Goal: Task Accomplishment & Management: Use online tool/utility

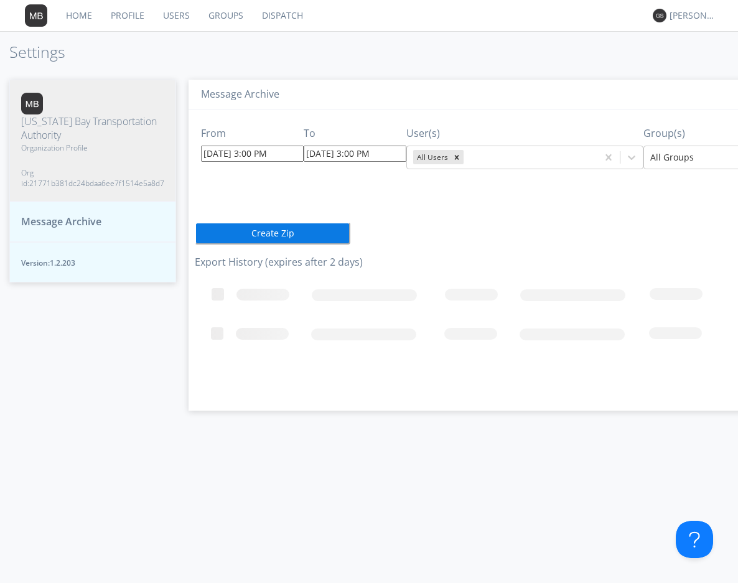
click at [284, 153] on input "[DATE] 3:00 PM" at bounding box center [252, 154] width 103 height 16
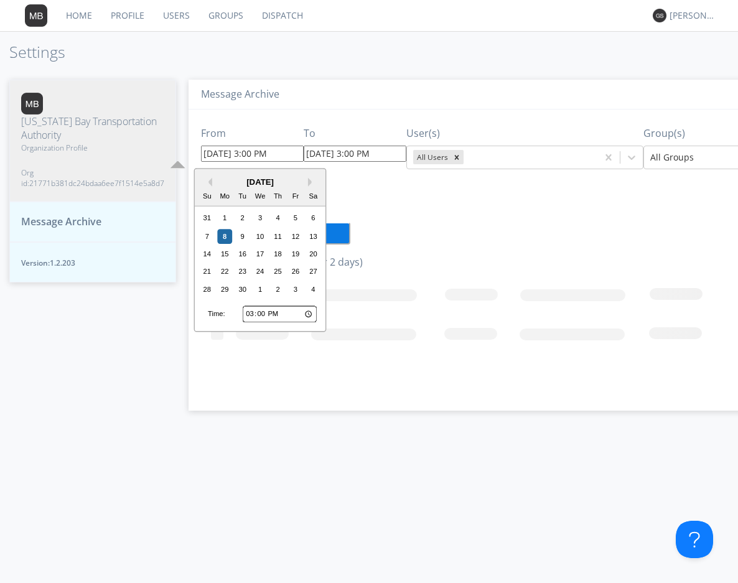
click at [248, 313] on input "15:00" at bounding box center [280, 314] width 74 height 16
type input "14:00"
type input "09/08/2025 2:00 PM"
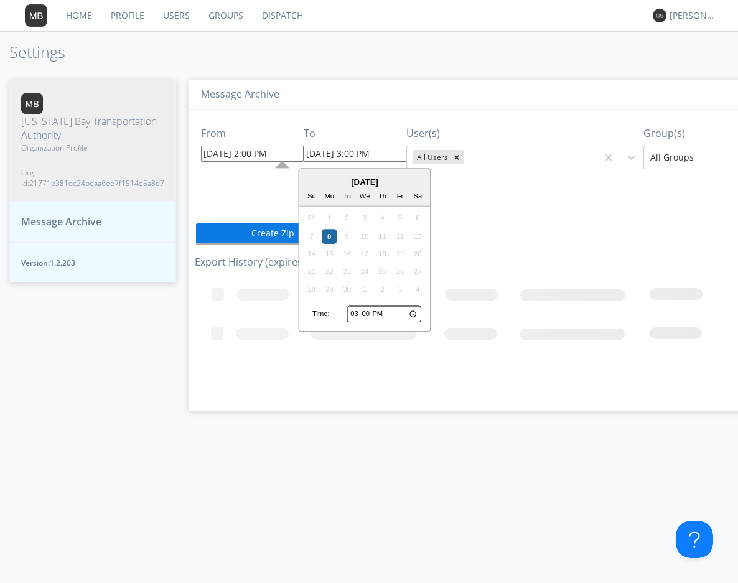
click at [390, 151] on input "09/08/2025 3:00 PM" at bounding box center [355, 154] width 103 height 16
click at [354, 314] on input "15:00" at bounding box center [384, 314] width 74 height 16
type input "14:00"
type input "09/08/2025 2:00 PM"
type input "14:03"
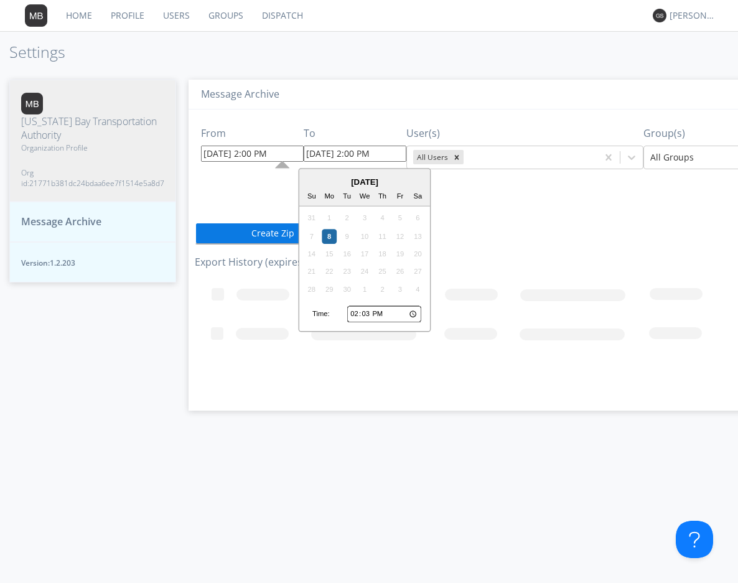
type input "[DATE] 2:03 PM"
type input "14:30"
type input "[DATE] 2:30 PM"
click at [529, 215] on div "From 09/08/2025 2:00 PM To 09/08/2025 2:30 PM September 2025 Su Mo Tu We Th Fr …" at bounding box center [541, 256] width 692 height 292
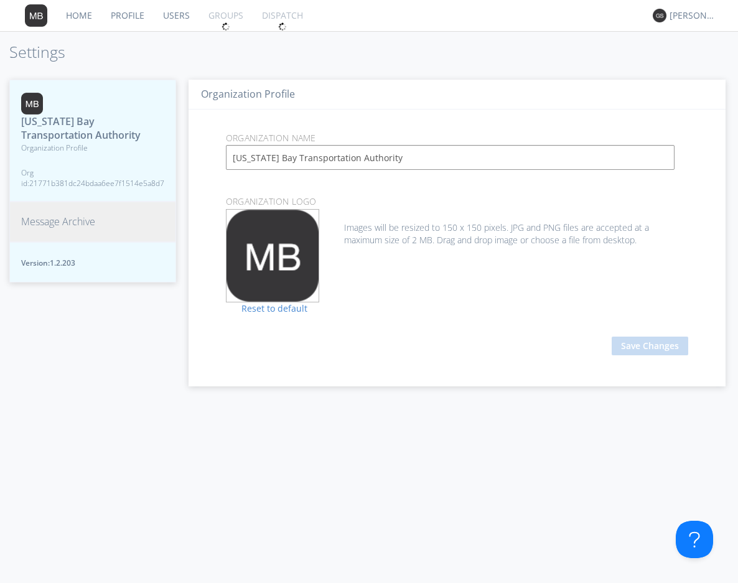
click at [42, 223] on span "Message Archive" at bounding box center [58, 222] width 74 height 14
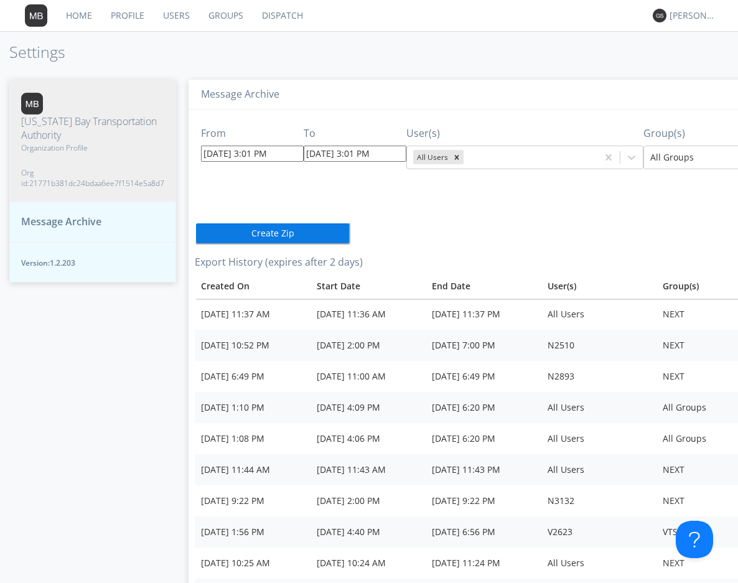
click at [288, 152] on input "[DATE] 3:01 PM" at bounding box center [252, 154] width 103 height 16
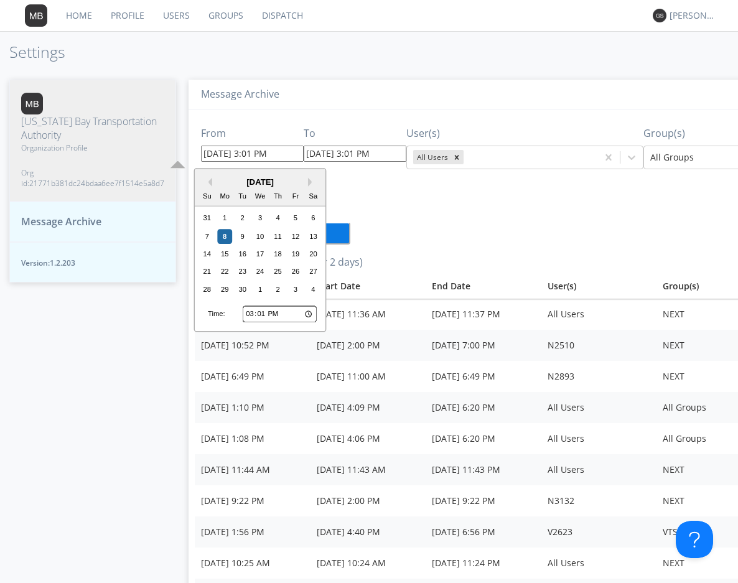
click at [252, 314] on input "15:01" at bounding box center [280, 314] width 74 height 16
type input "14:01"
type input "[DATE] 2:01 PM"
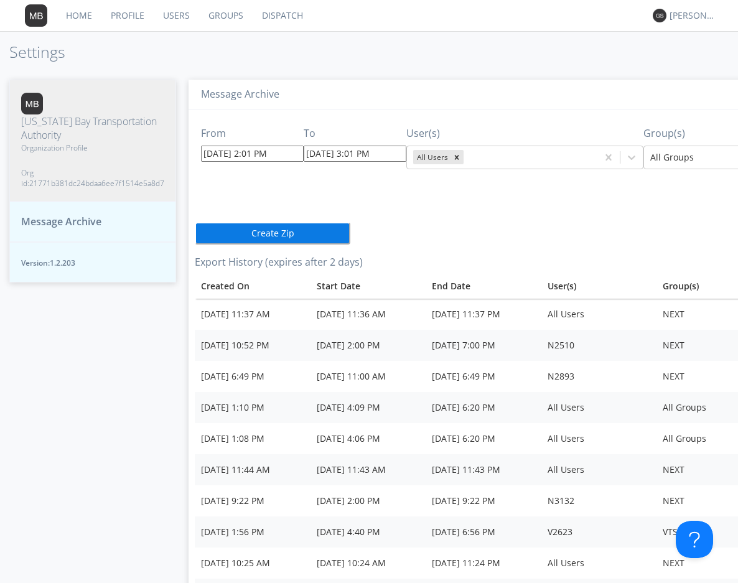
click at [420, 227] on div "From [DATE] 2:01 PM To [DATE] 3:01 PM User(s) All Users Group(s) All Groups Cre…" at bounding box center [541, 382] width 692 height 544
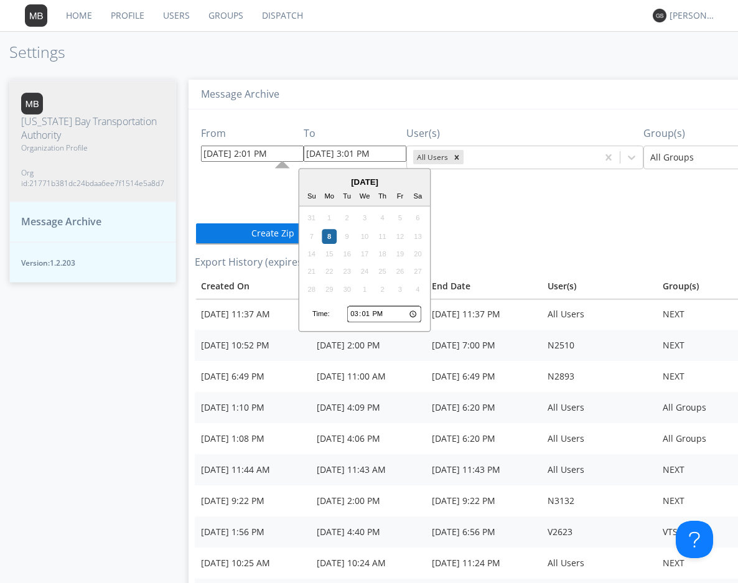
click at [385, 151] on input "[DATE] 3:01 PM" at bounding box center [355, 154] width 103 height 16
click at [352, 314] on input "15:01" at bounding box center [384, 314] width 74 height 16
type input "14:01"
type input "[DATE] 2:01 PM"
type input "14:03"
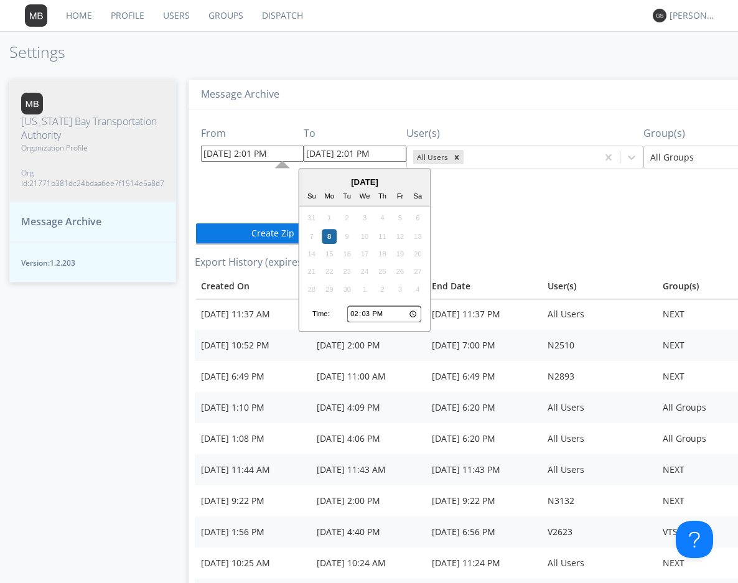
type input "[DATE] 2:03 PM"
type input "14:30"
type input "[DATE] 2:30 PM"
click at [549, 202] on div "From [DATE] 2:01 PM To [DATE] 2:30 PM [DATE] Su Mo Tu We Th Fr Sa 31 1 2 3 4 5 …" at bounding box center [541, 382] width 692 height 544
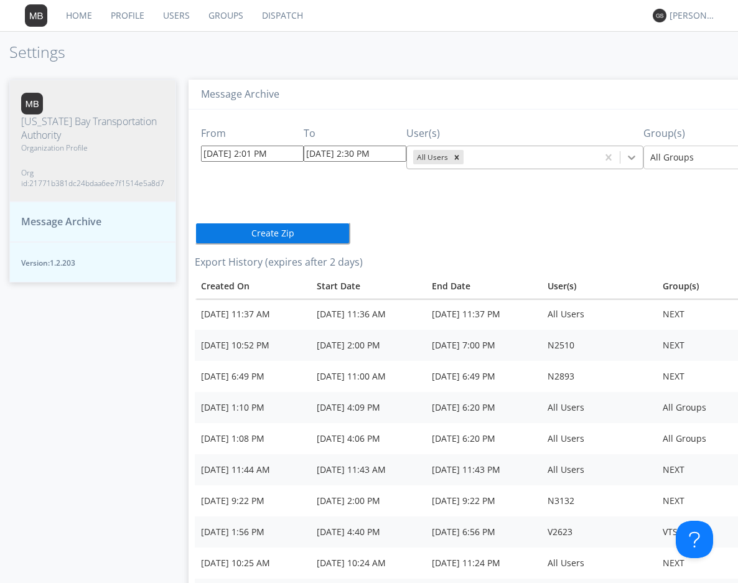
click at [626, 156] on icon at bounding box center [632, 157] width 12 height 12
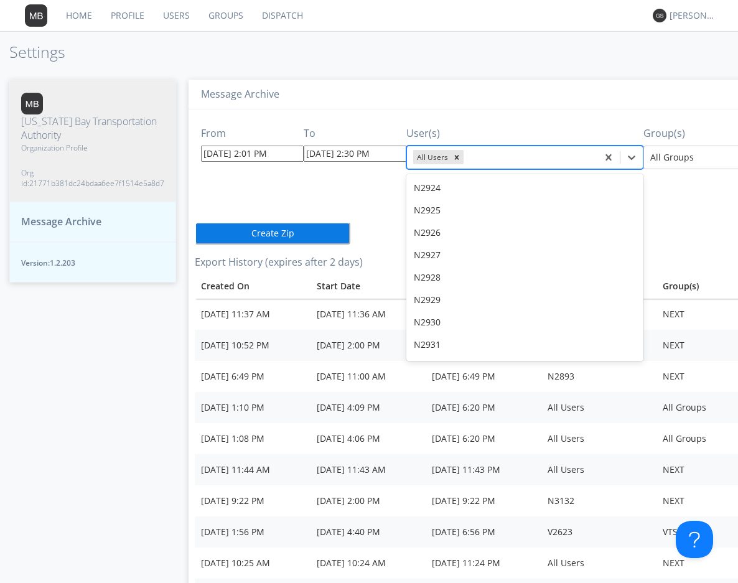
scroll to position [8655, 0]
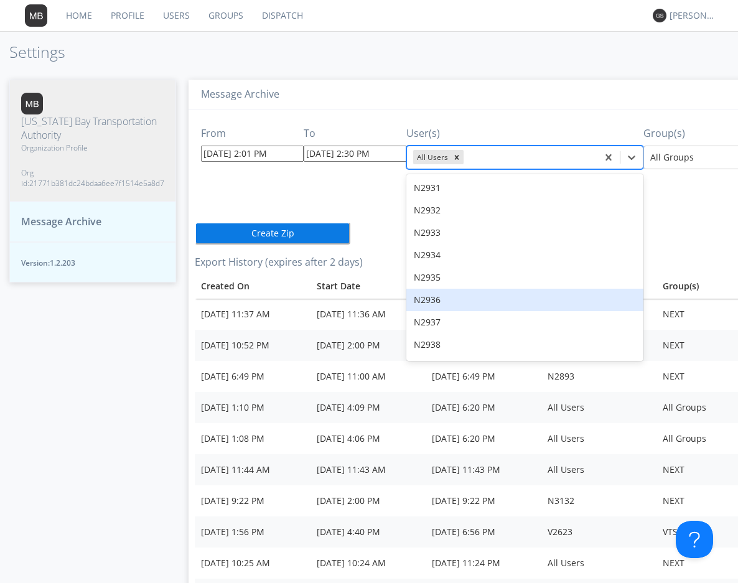
click at [445, 289] on div "N2936" at bounding box center [525, 300] width 237 height 22
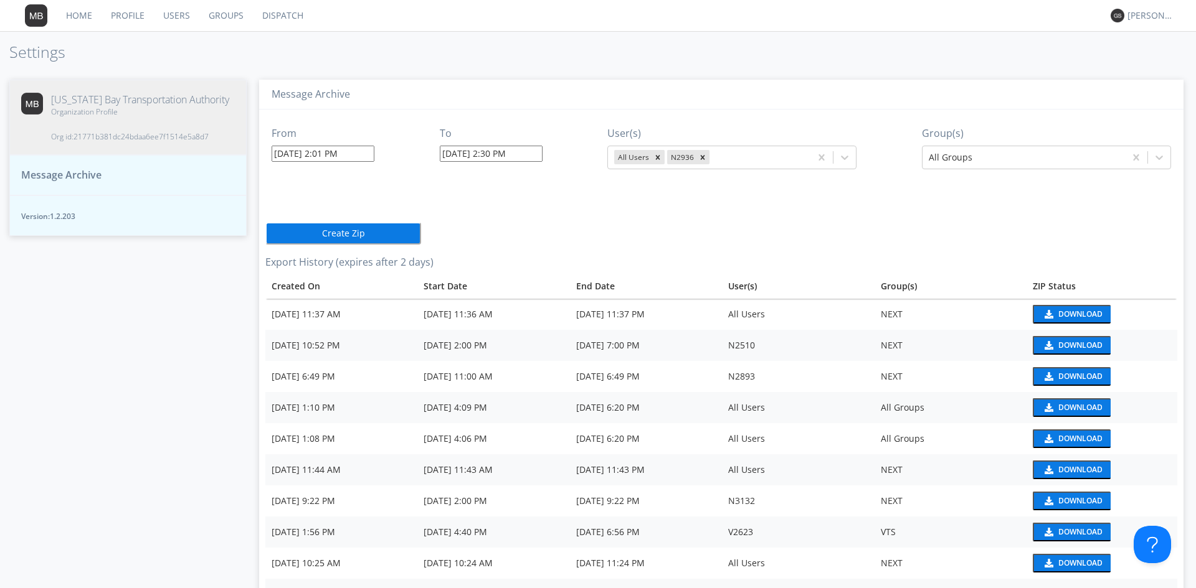
click at [347, 234] on button "Create Zip" at bounding box center [343, 233] width 156 height 22
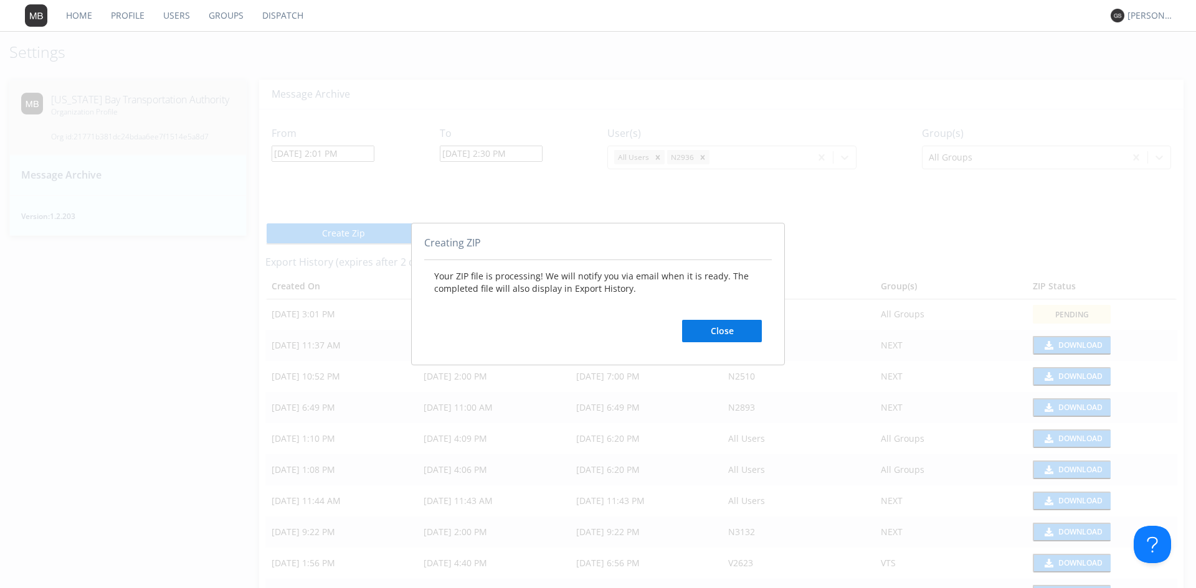
click at [727, 332] on button "Close" at bounding box center [722, 331] width 80 height 22
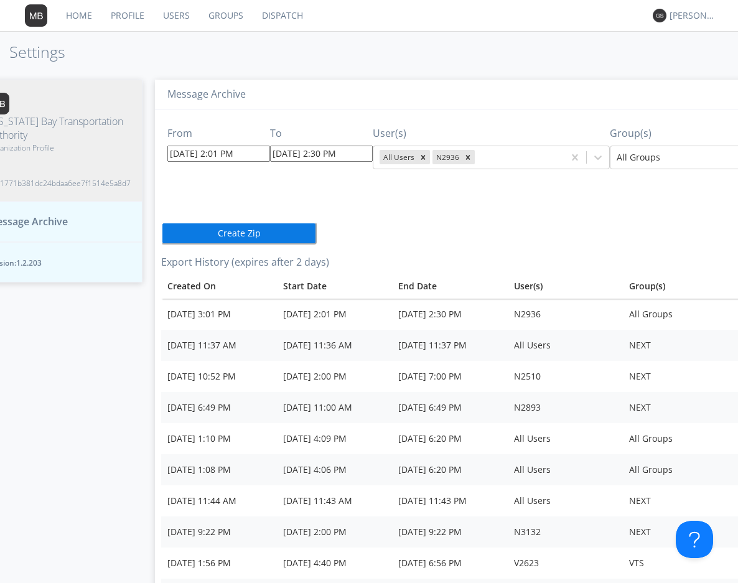
scroll to position [0, 157]
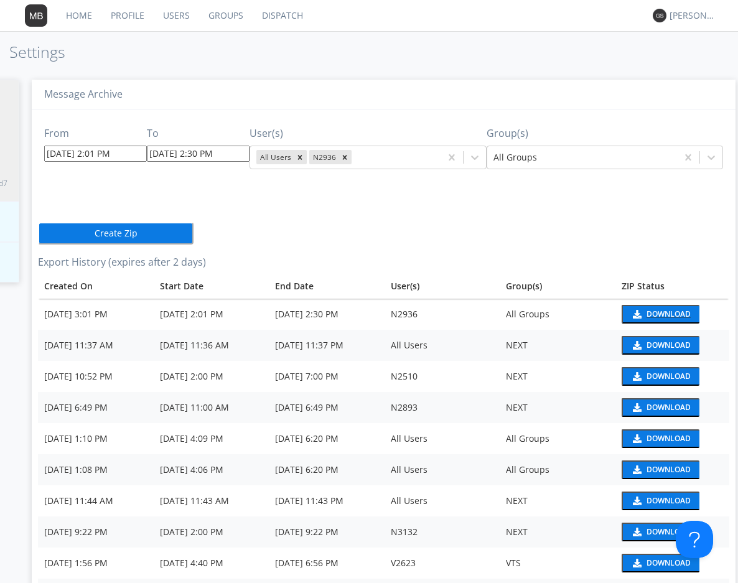
click at [657, 314] on div "Download" at bounding box center [669, 314] width 44 height 7
